Goal: Check status: Check status

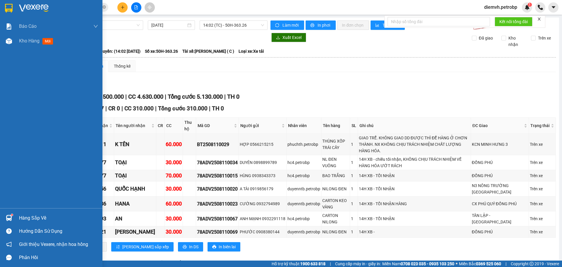
scroll to position [1430, 0]
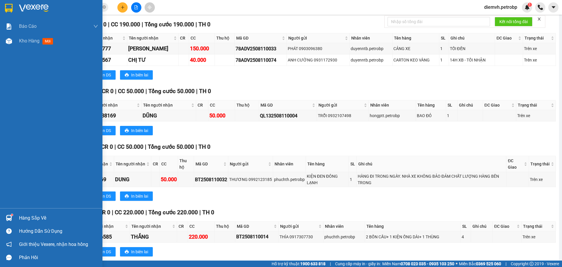
click at [25, 216] on div "Hàng sắp về" at bounding box center [58, 218] width 79 height 9
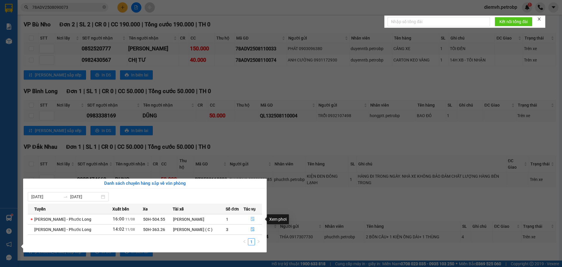
click at [251, 219] on icon "file-done" at bounding box center [253, 219] width 4 height 4
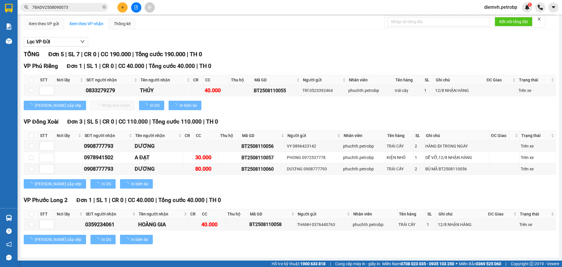
scroll to position [42, 0]
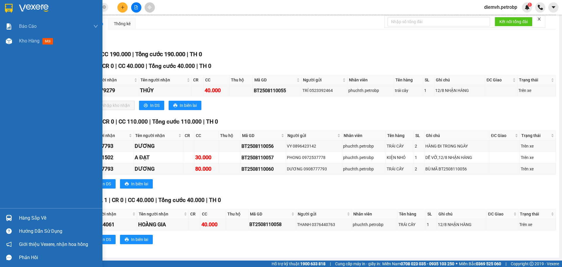
click at [26, 216] on div "Hàng sắp về" at bounding box center [58, 218] width 79 height 9
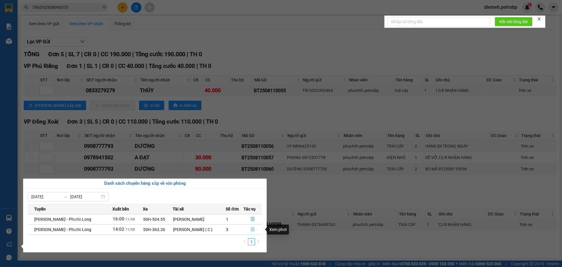
click at [251, 232] on span "file-done" at bounding box center [253, 229] width 4 height 5
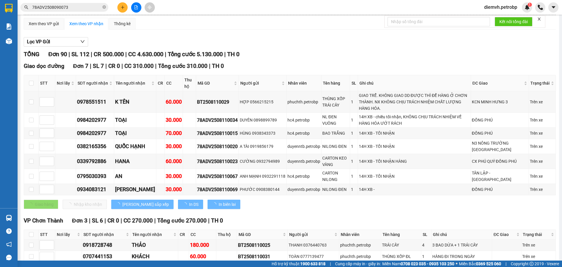
scroll to position [1430, 0]
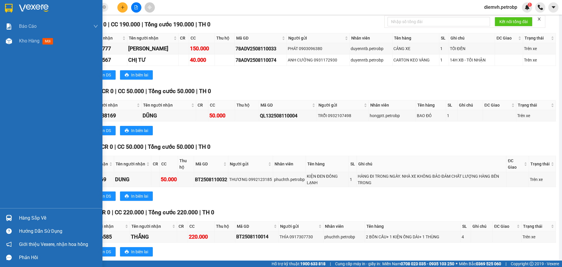
click at [33, 218] on div "Hàng sắp về" at bounding box center [58, 218] width 79 height 9
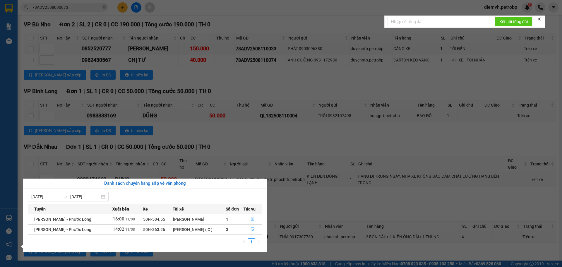
click at [222, 160] on section "Kết quả tìm kiếm ( 1 ) Bộ lọc Mã ĐH Trạng thái Món hàng Tổng cước Chưa cước Ngư…" at bounding box center [281, 133] width 562 height 267
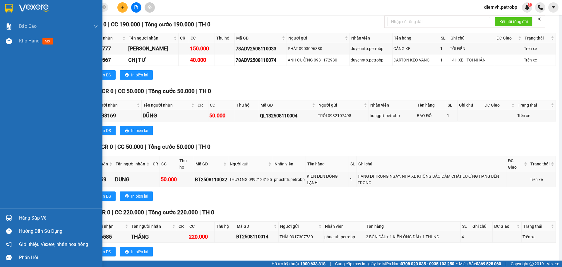
click at [35, 217] on div "Hàng sắp về" at bounding box center [58, 218] width 79 height 9
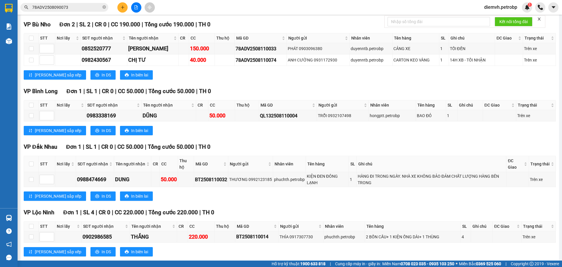
click at [292, 242] on section "Kết quả tìm kiếm ( 1 ) Bộ lọc Mã ĐH Trạng thái Món hàng Tổng cước Chưa cước Ngư…" at bounding box center [281, 133] width 562 height 267
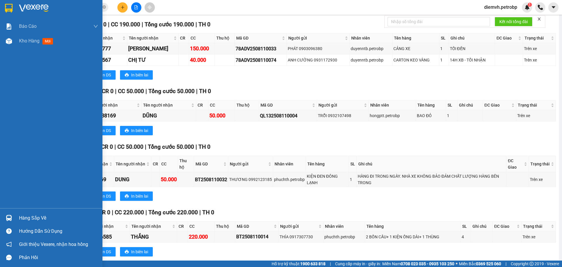
click at [17, 216] on div "Hàng sắp về" at bounding box center [51, 217] width 102 height 13
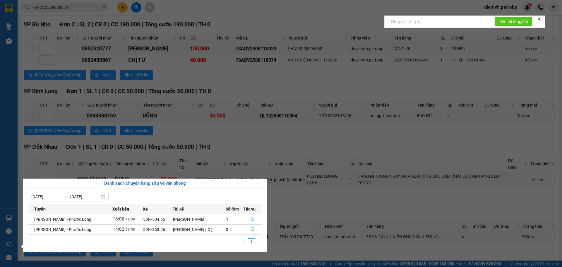
click at [293, 242] on section "Kết quả tìm kiếm ( 1 ) Bộ lọc Mã ĐH Trạng thái Món hàng Tổng cước Chưa cước Ngư…" at bounding box center [281, 133] width 562 height 267
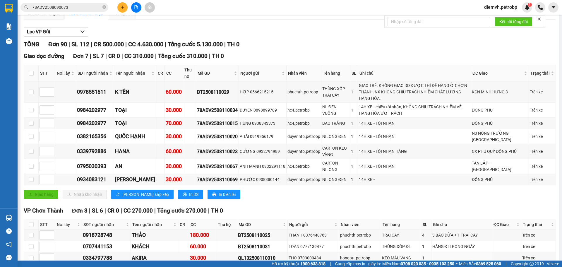
scroll to position [45, 0]
